Goal: Navigation & Orientation: Find specific page/section

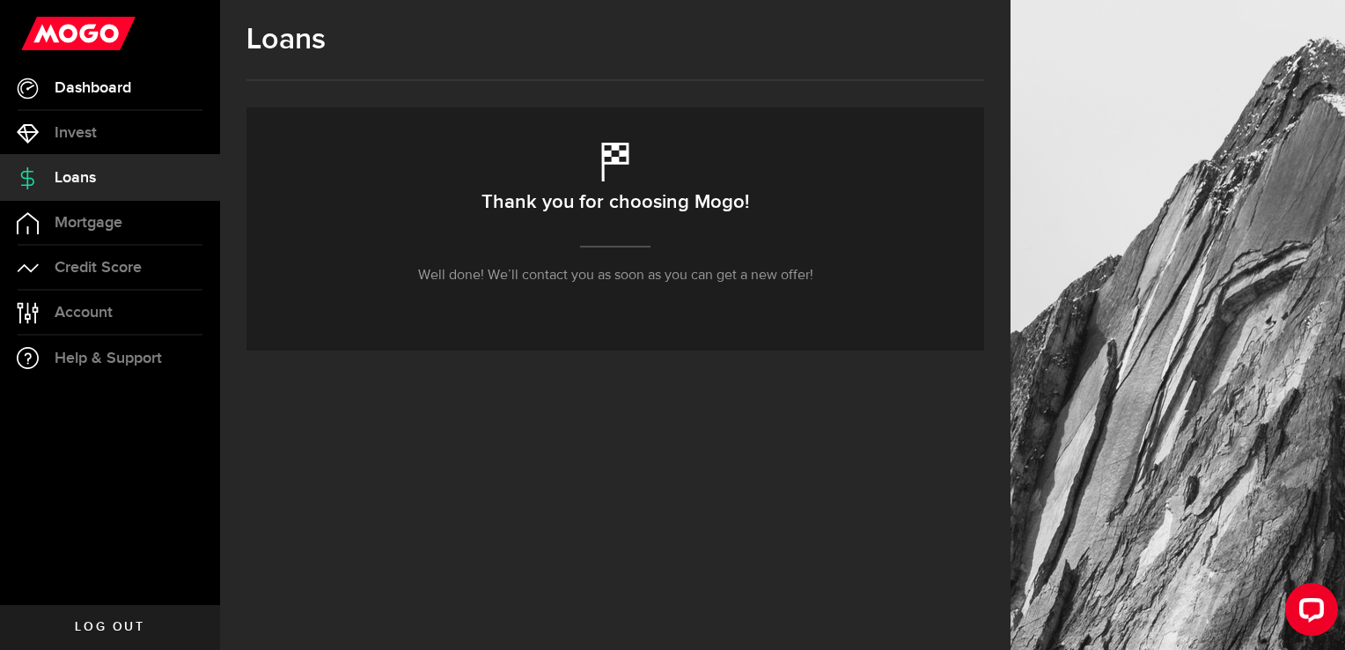
click at [112, 93] on span "Dashboard" at bounding box center [93, 88] width 77 height 16
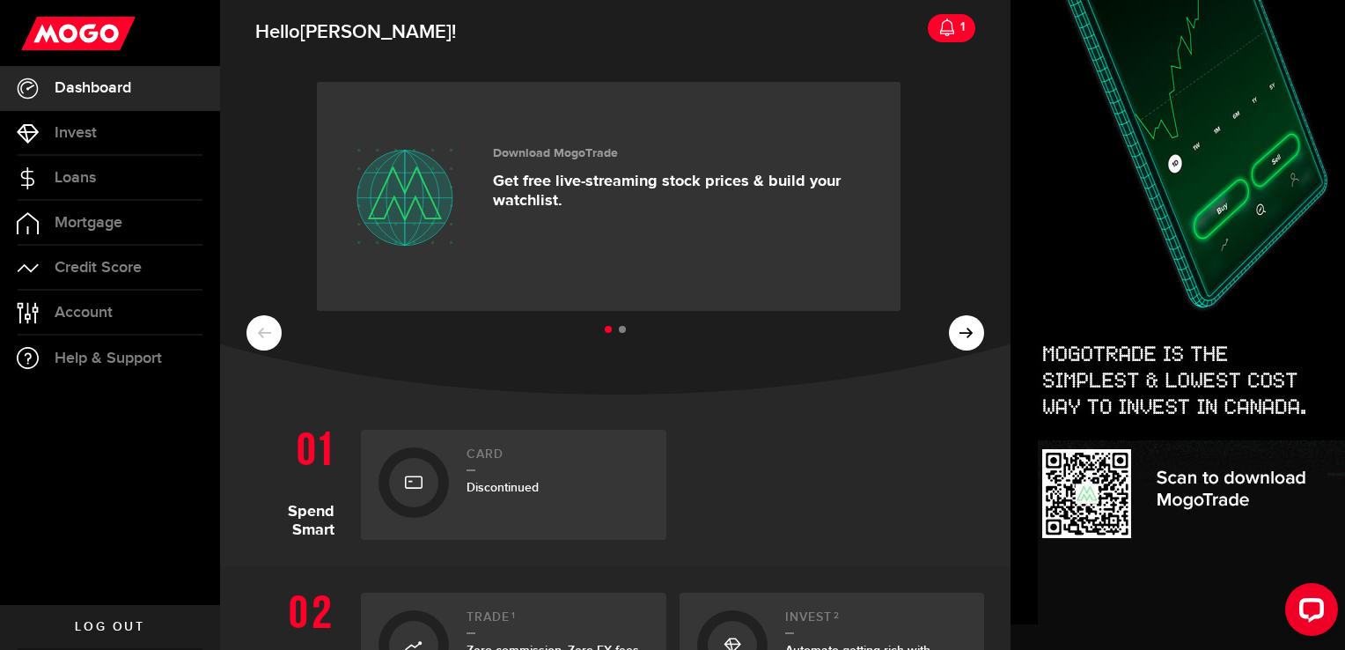
click at [928, 31] on link "1" at bounding box center [952, 28] width 48 height 28
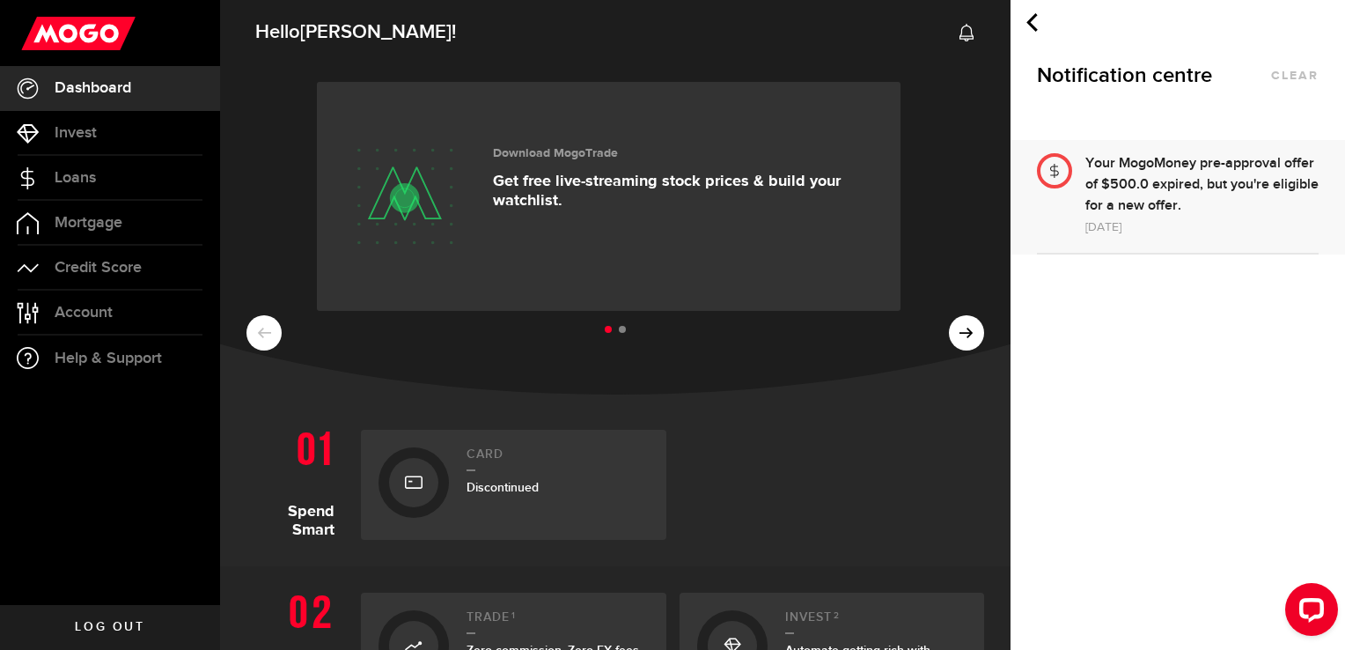
click at [1168, 234] on div "[DATE]" at bounding box center [1201, 227] width 233 height 21
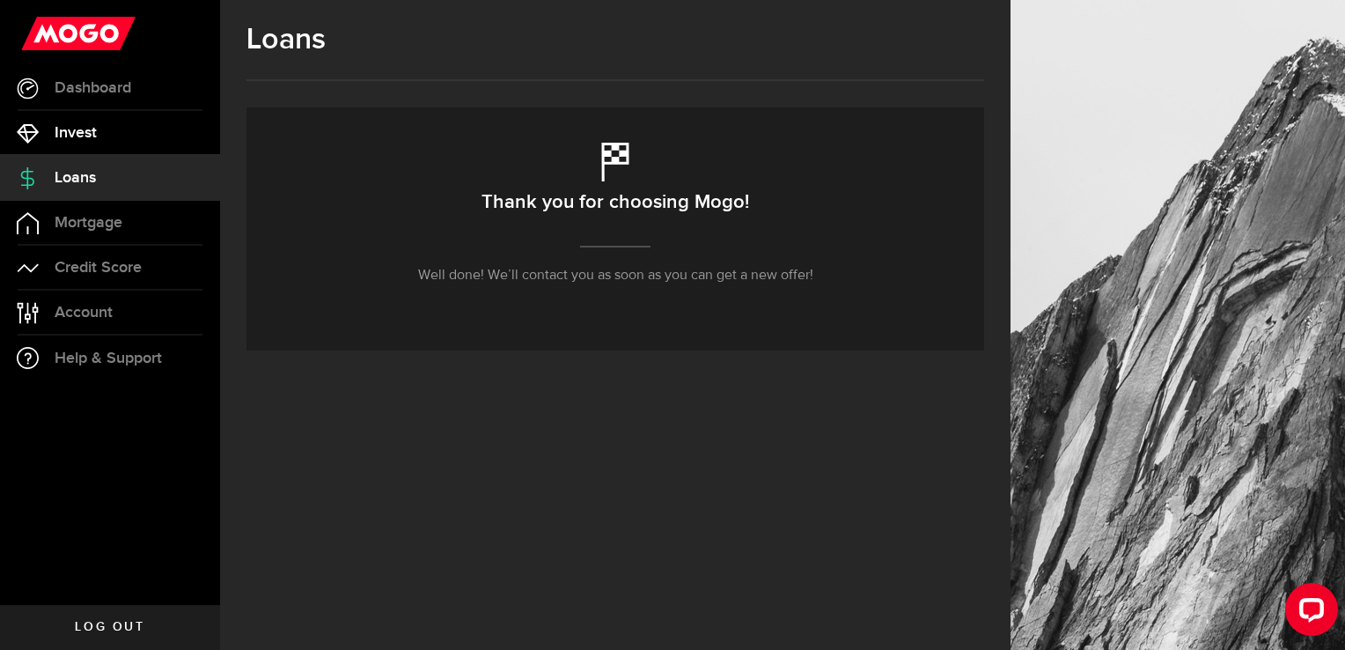
click at [63, 140] on span "Invest" at bounding box center [76, 133] width 42 height 16
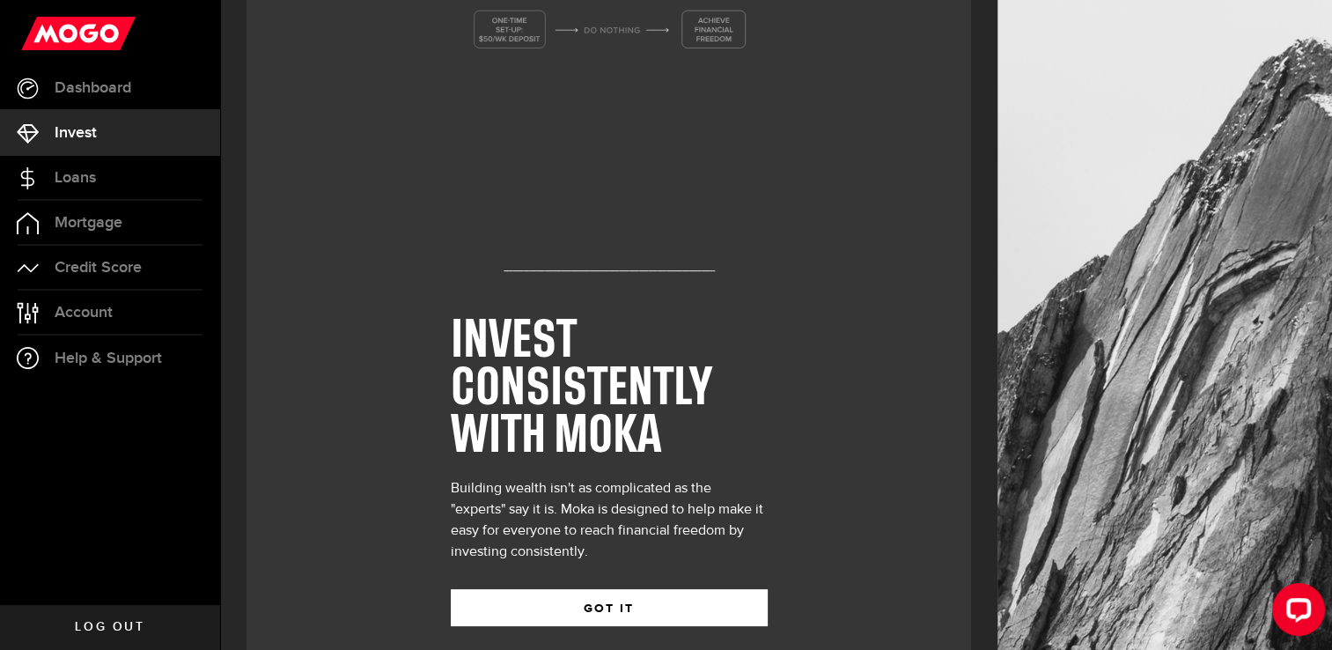
scroll to position [55, 0]
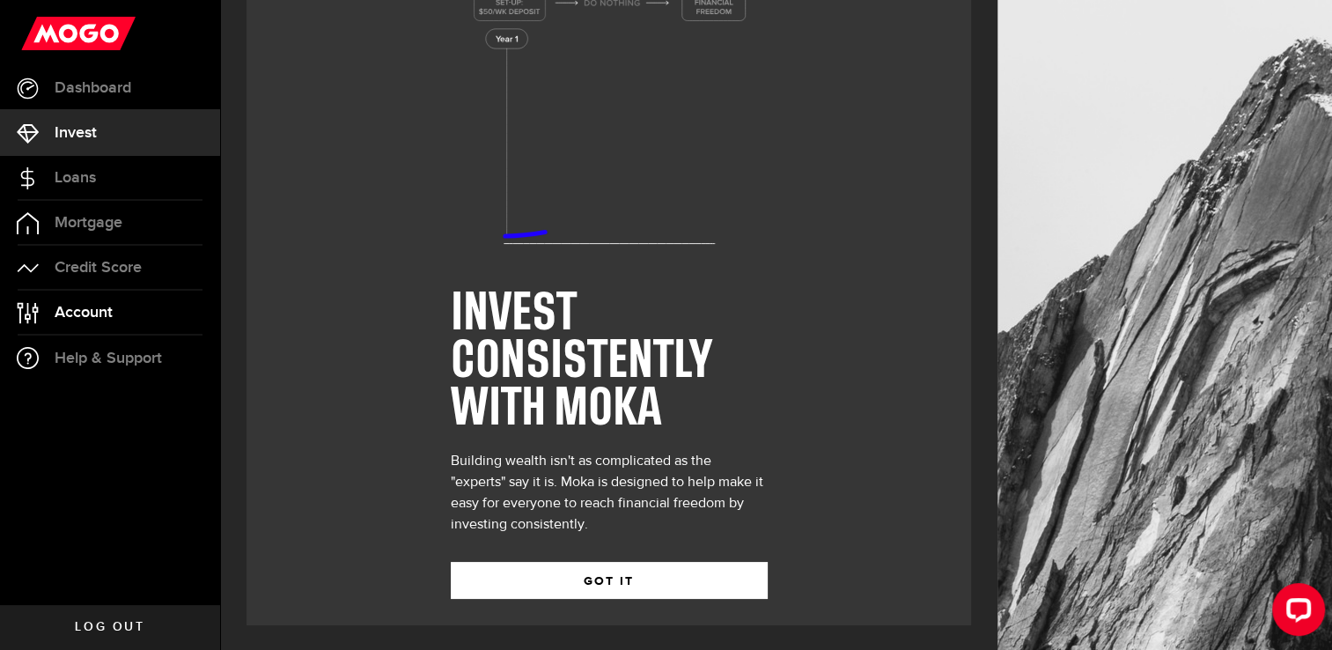
click at [123, 312] on link "Account Compte" at bounding box center [110, 313] width 220 height 44
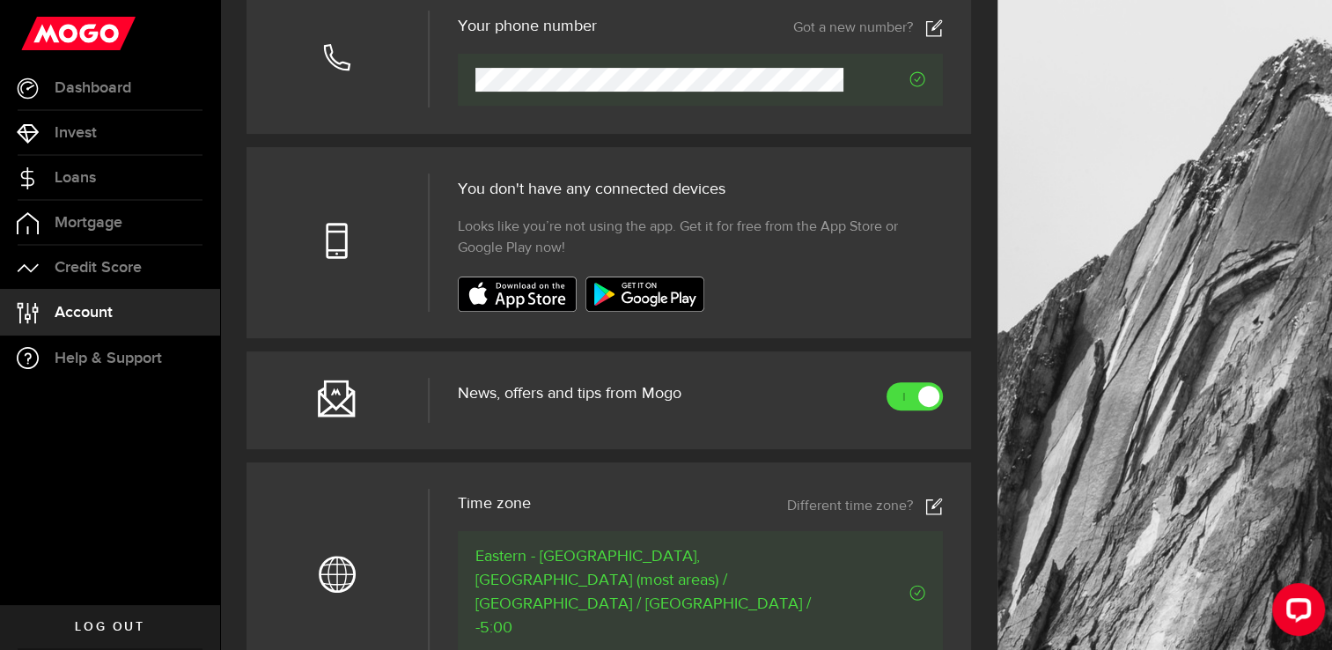
scroll to position [423, 0]
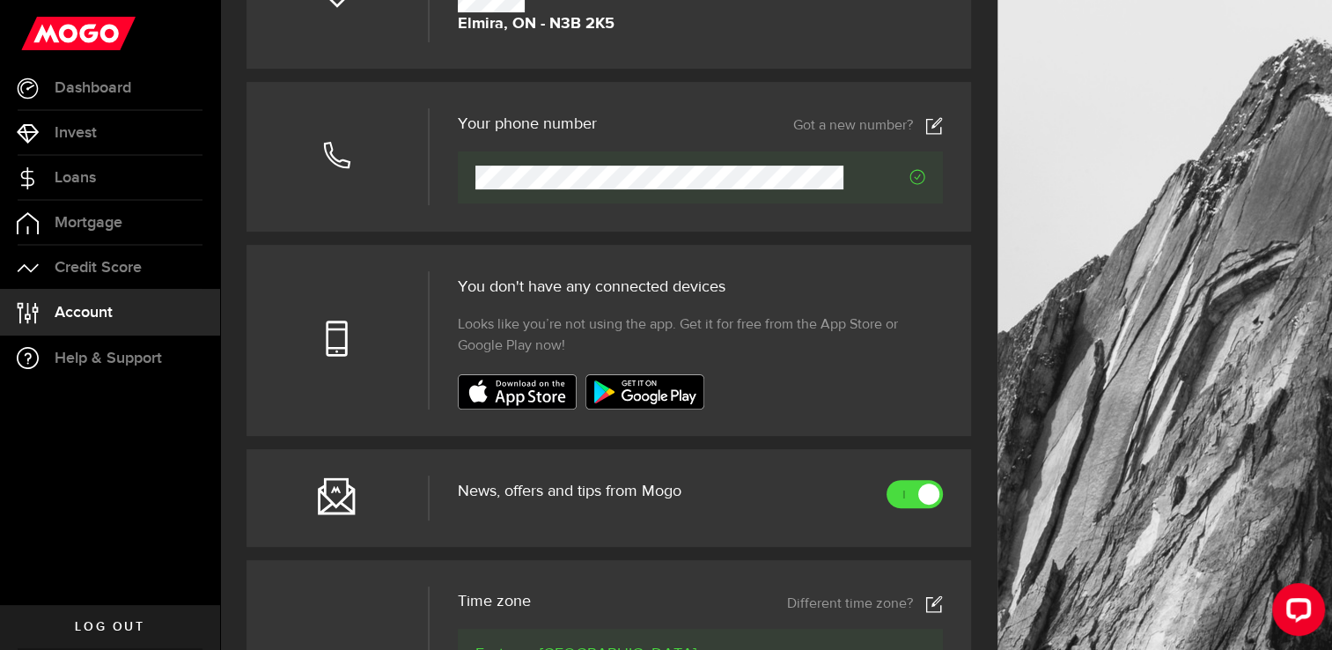
click at [102, 31] on use at bounding box center [78, 33] width 114 height 33
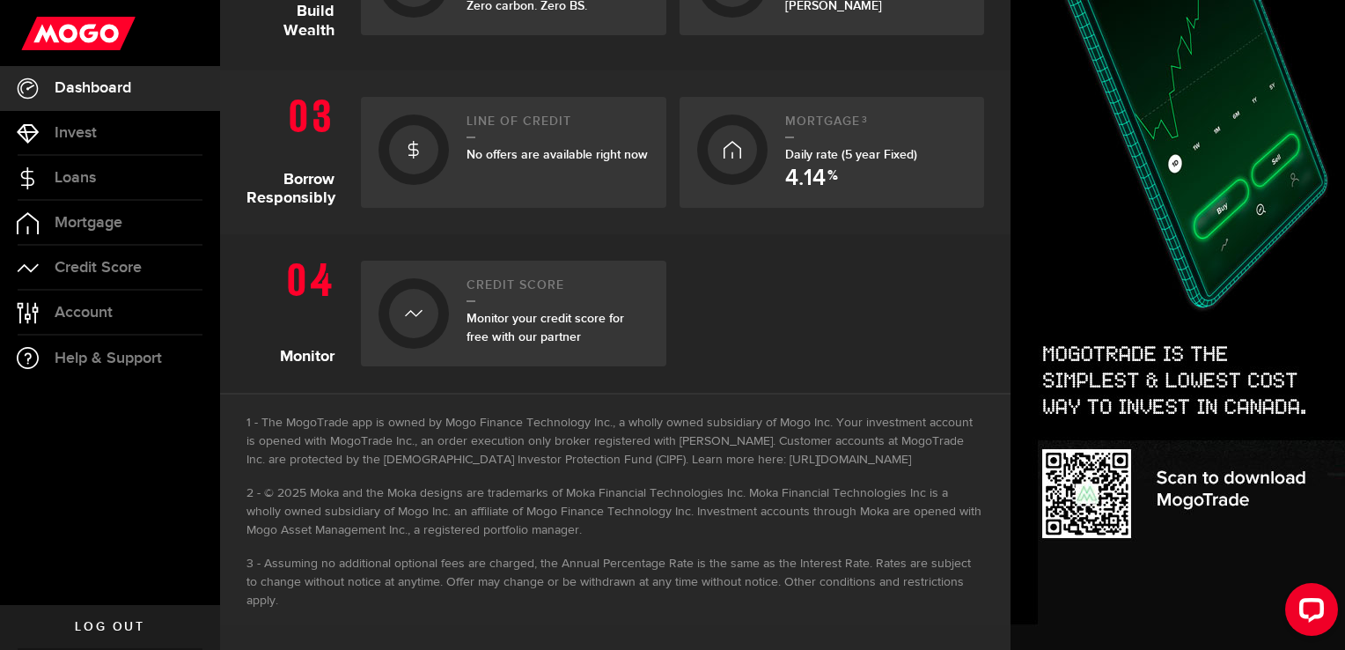
scroll to position [575, 0]
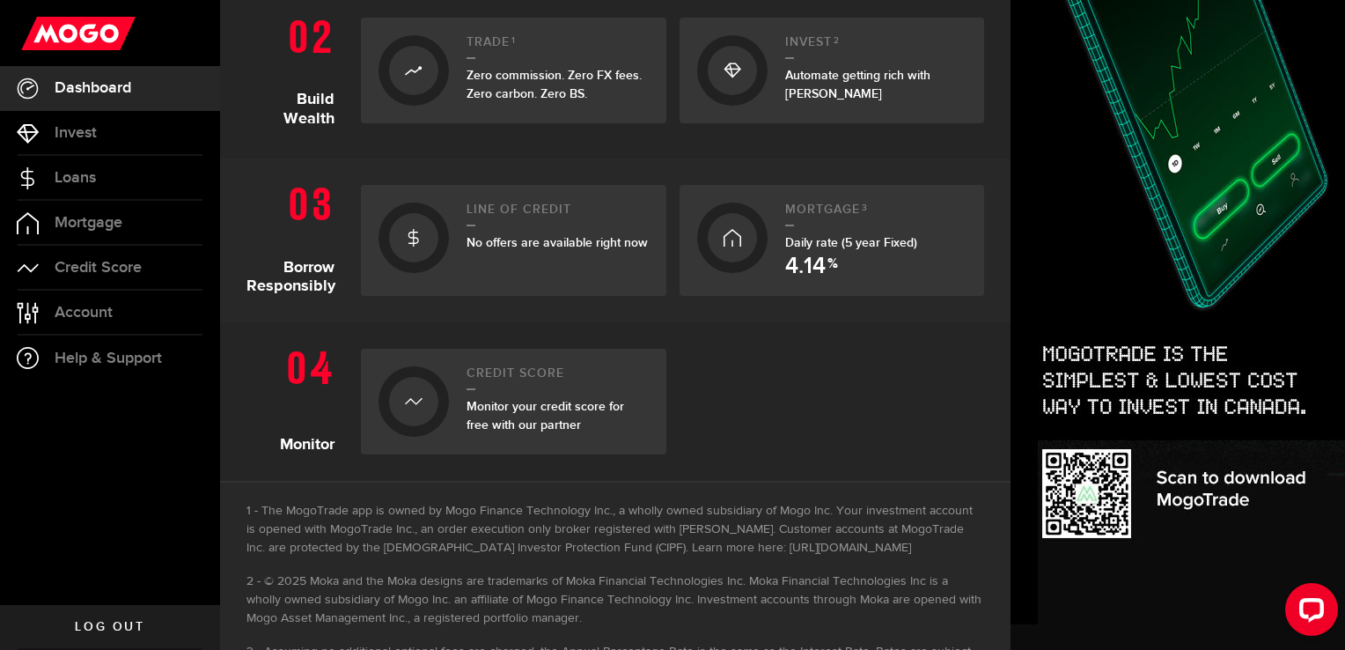
click at [551, 252] on div "No offers are available right now" at bounding box center [558, 242] width 182 height 18
